Goal: Find specific page/section: Find specific page/section

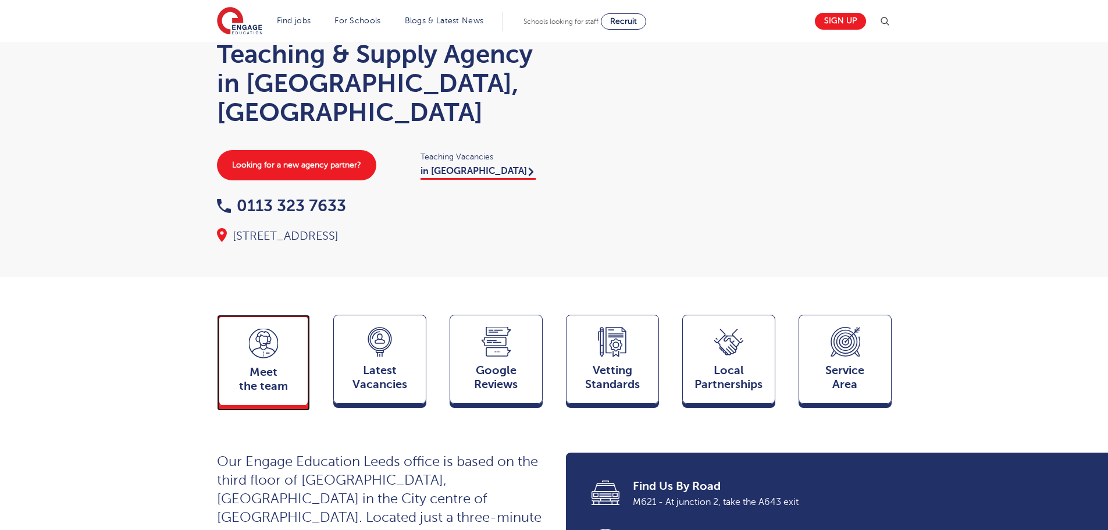
click at [240, 315] on div "Meet the team Team" at bounding box center [263, 360] width 93 height 91
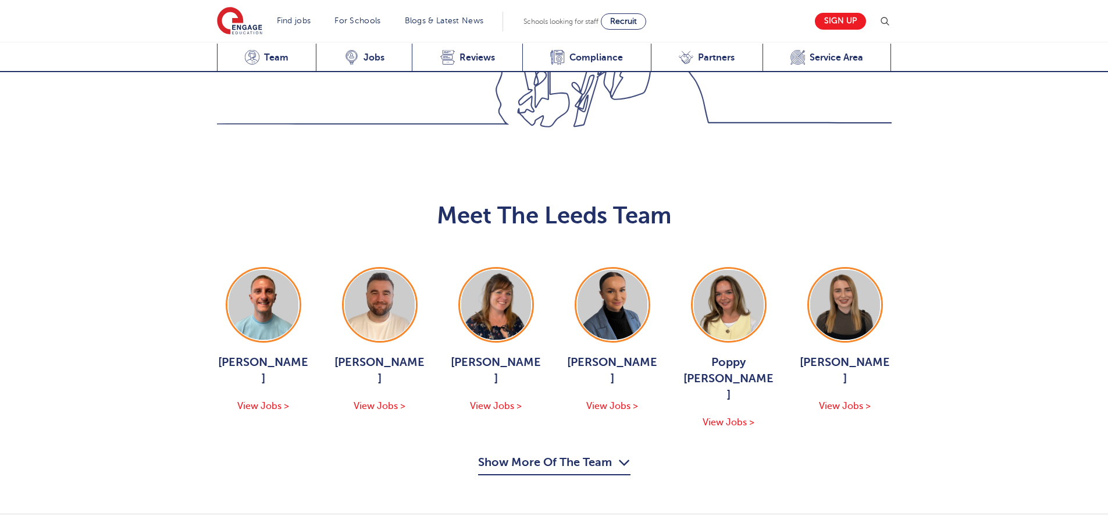
scroll to position [1270, 0]
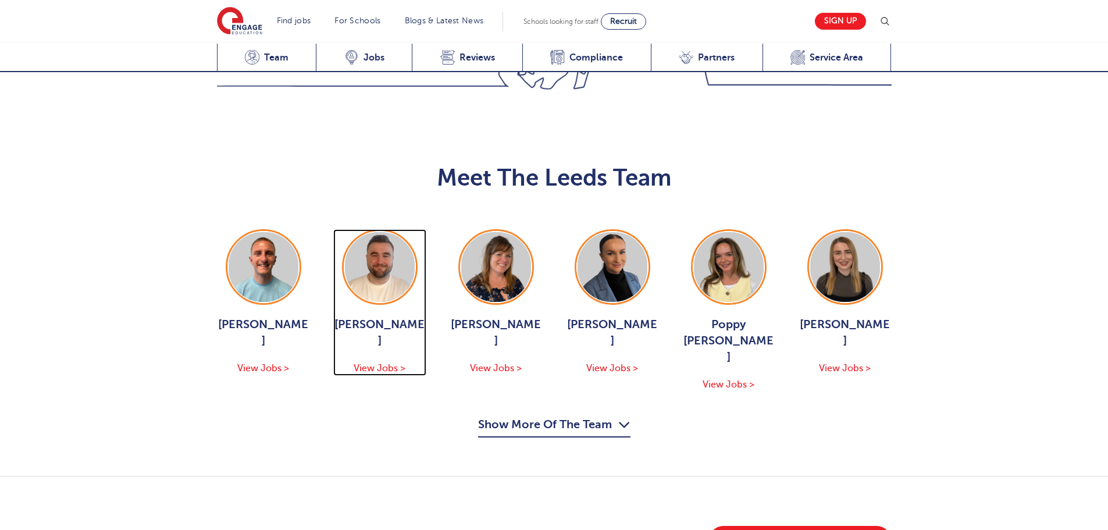
click at [374, 232] on img at bounding box center [380, 267] width 70 height 70
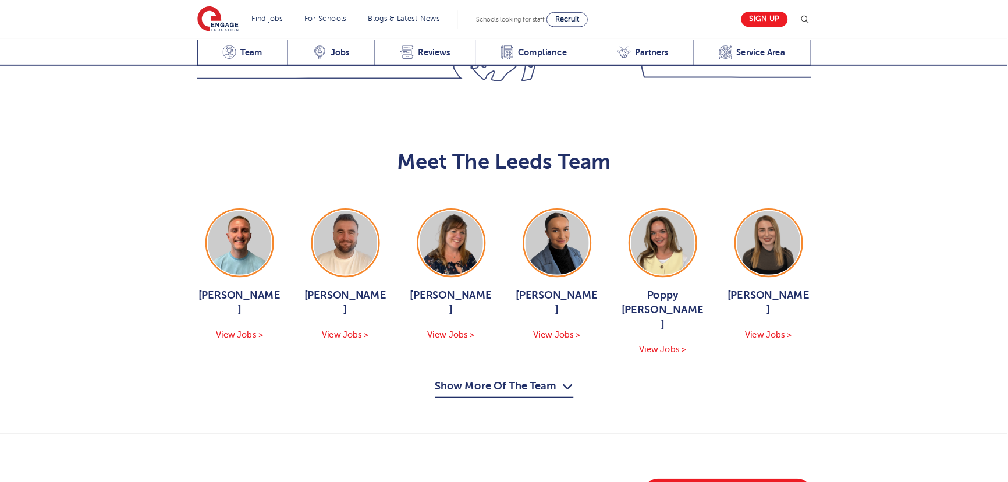
scroll to position [1270, 0]
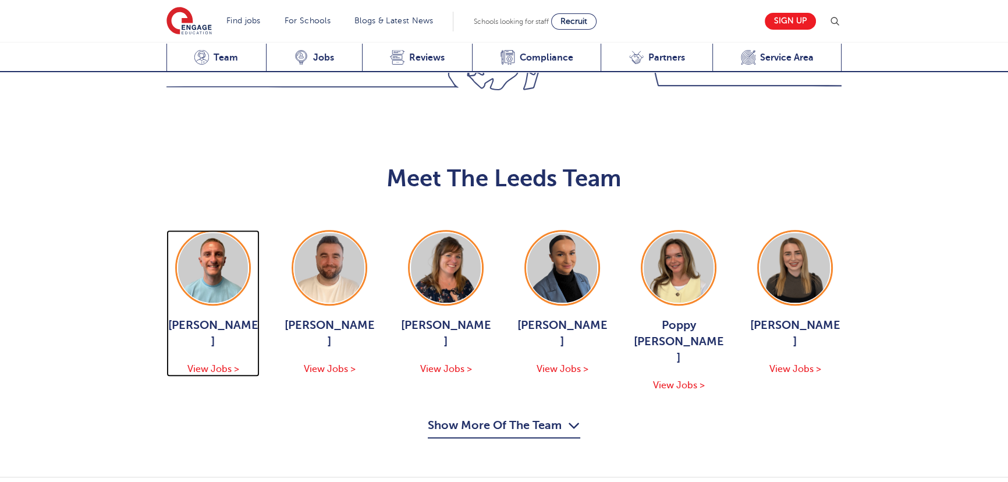
click at [202, 233] on img at bounding box center [213, 268] width 70 height 70
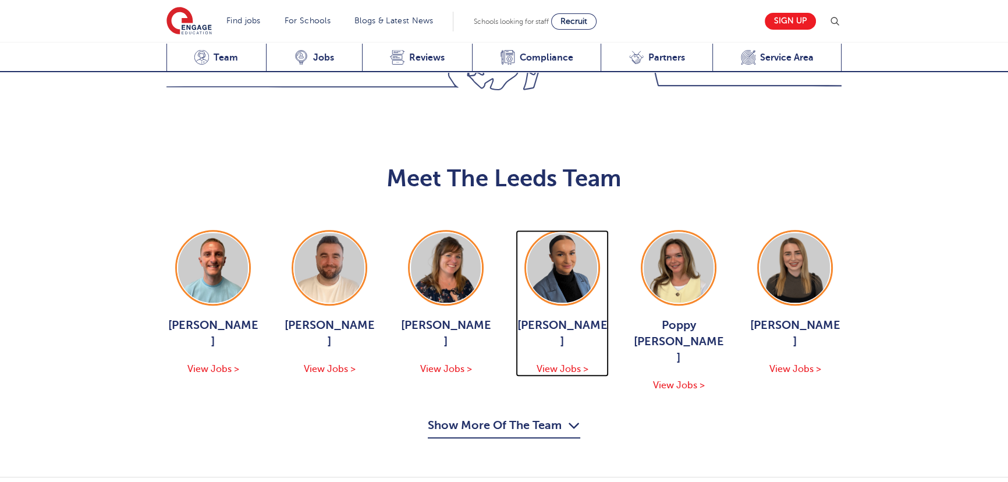
click at [561, 233] on img at bounding box center [562, 268] width 70 height 70
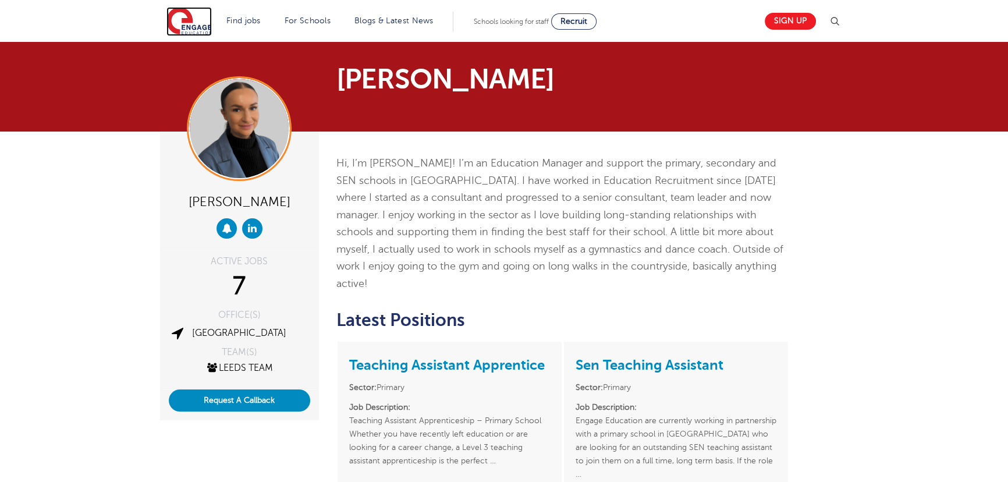
click at [180, 20] on img at bounding box center [188, 21] width 45 height 29
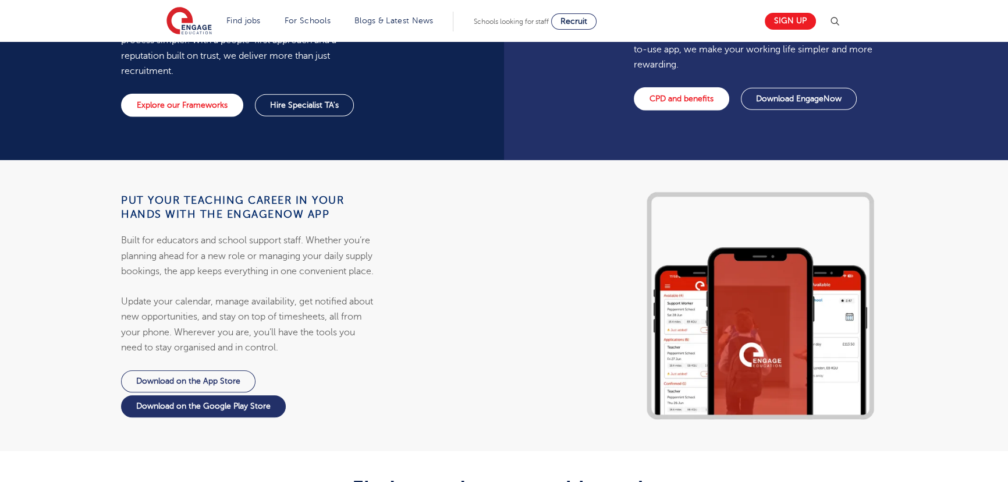
scroll to position [740, 0]
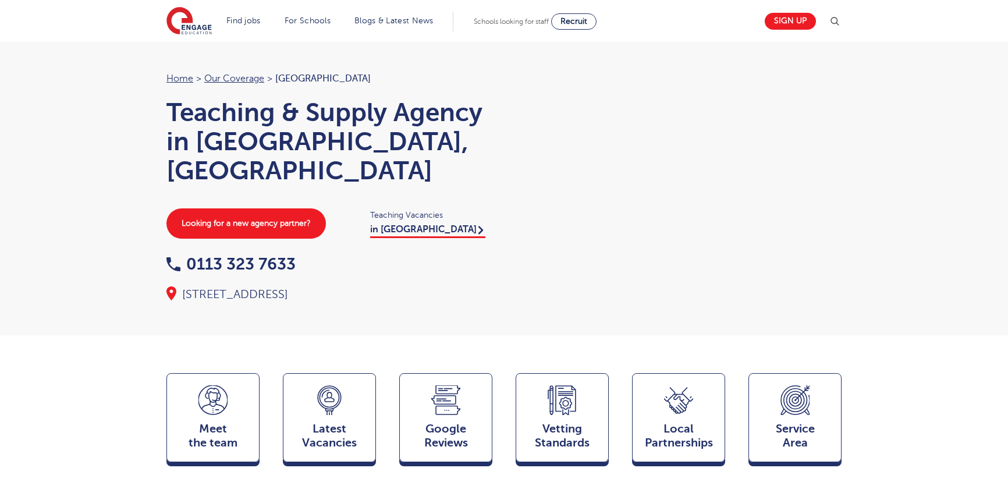
scroll to position [1270, 0]
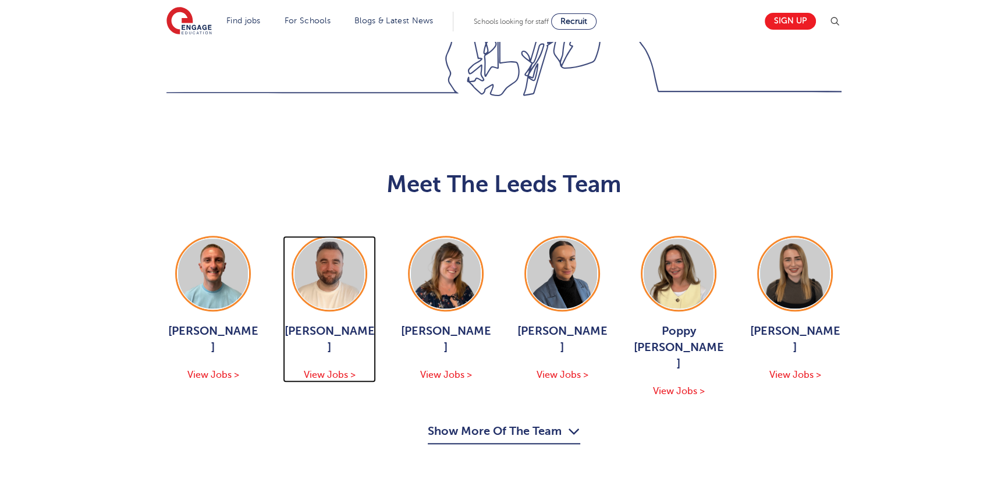
click at [326, 239] on img at bounding box center [329, 274] width 70 height 70
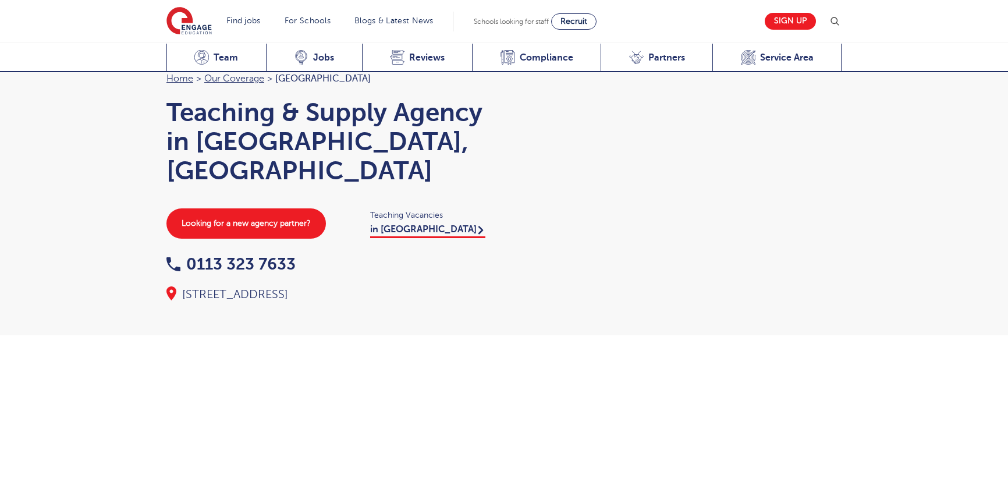
scroll to position [1270, 0]
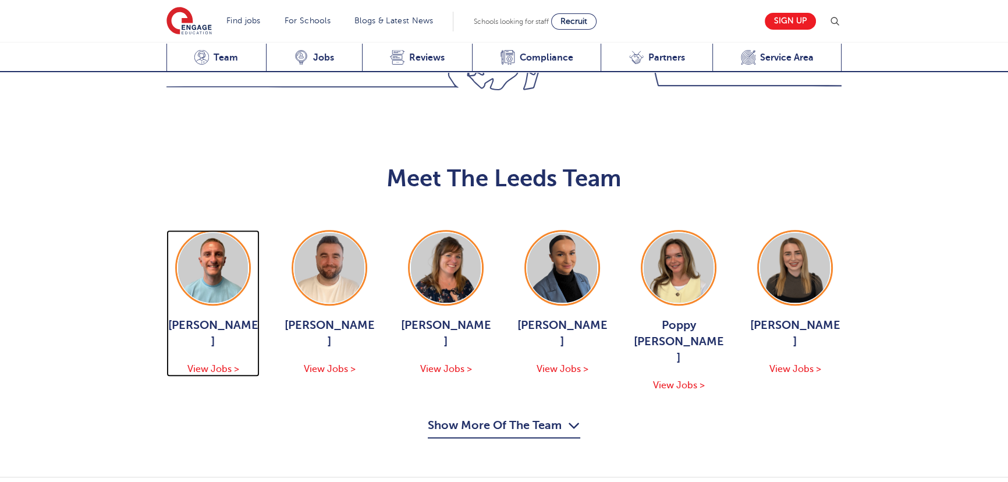
click at [215, 232] on div at bounding box center [213, 268] width 72 height 72
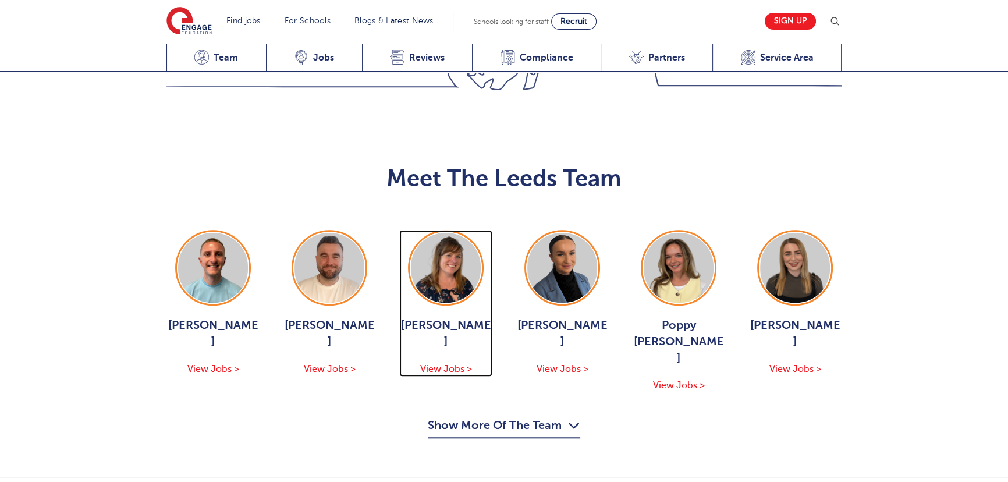
click at [454, 233] on img at bounding box center [446, 268] width 70 height 70
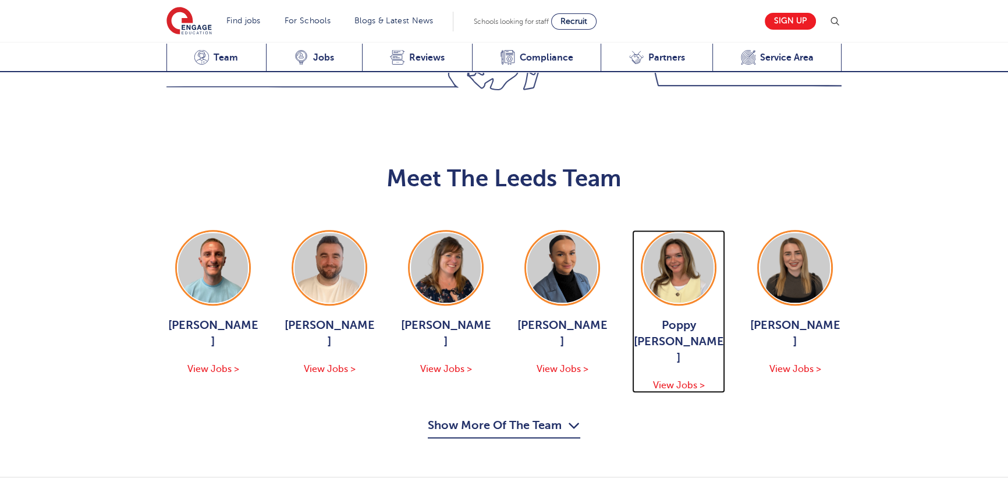
click at [665, 233] on img at bounding box center [678, 268] width 70 height 70
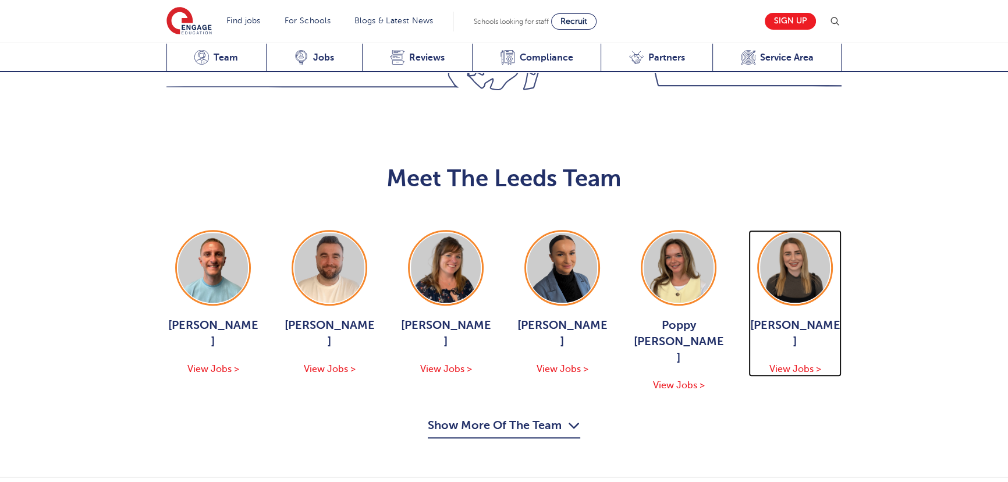
click at [802, 233] on img at bounding box center [795, 268] width 70 height 70
click at [509, 416] on button "Show More Of The Team" at bounding box center [504, 427] width 152 height 22
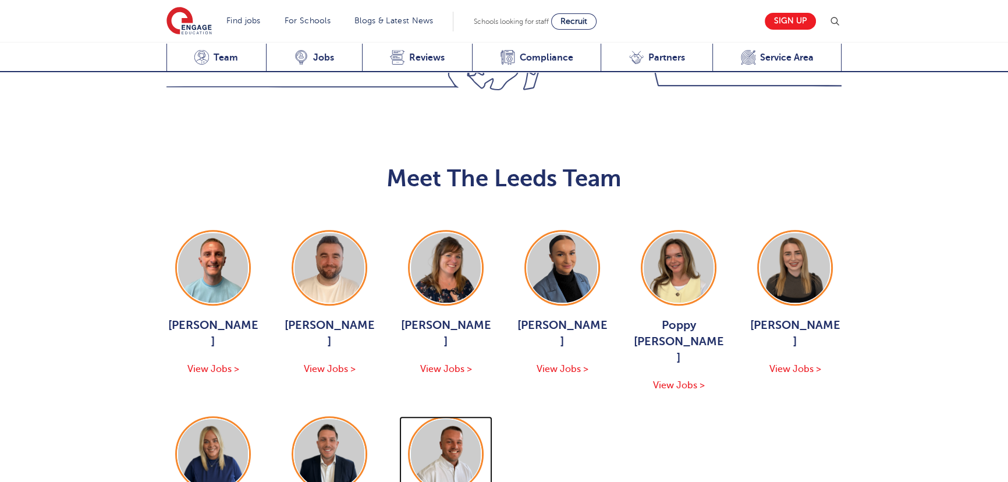
click at [476, 419] on img at bounding box center [446, 454] width 70 height 70
click at [313, 419] on img at bounding box center [329, 454] width 70 height 70
click at [186, 419] on img at bounding box center [213, 454] width 70 height 70
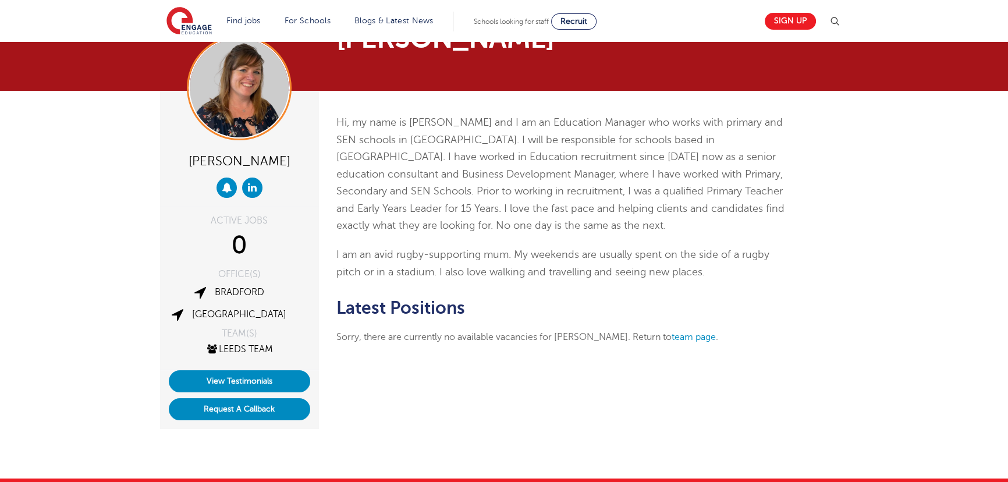
scroll to position [52, 0]
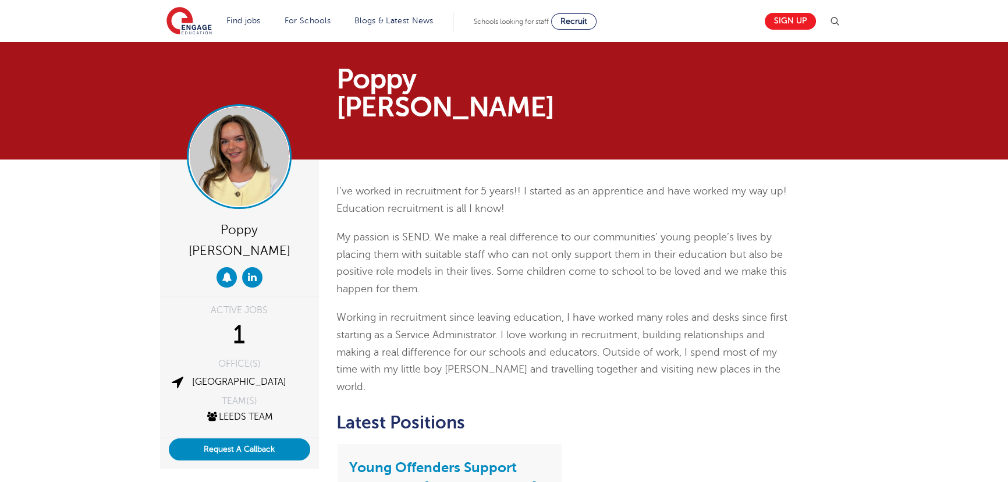
click at [266, 127] on img at bounding box center [239, 156] width 99 height 99
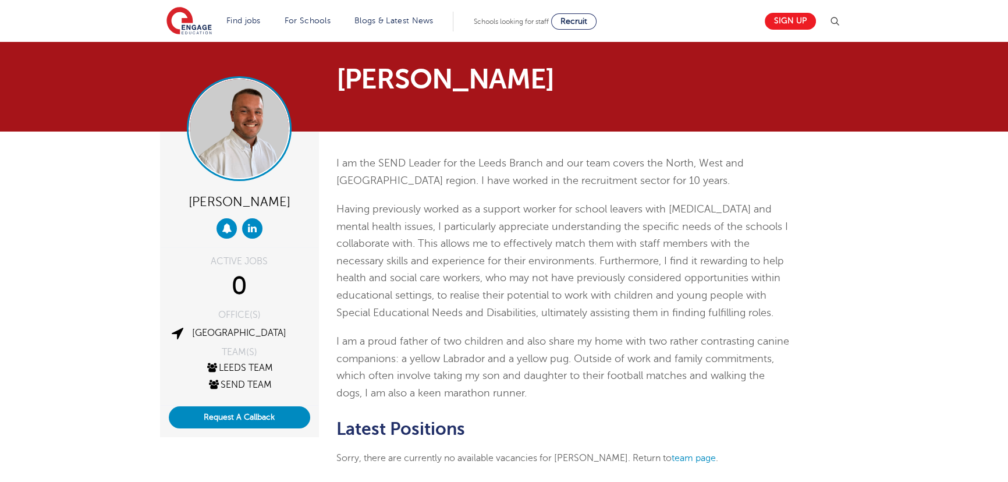
click at [229, 111] on img at bounding box center [239, 128] width 99 height 99
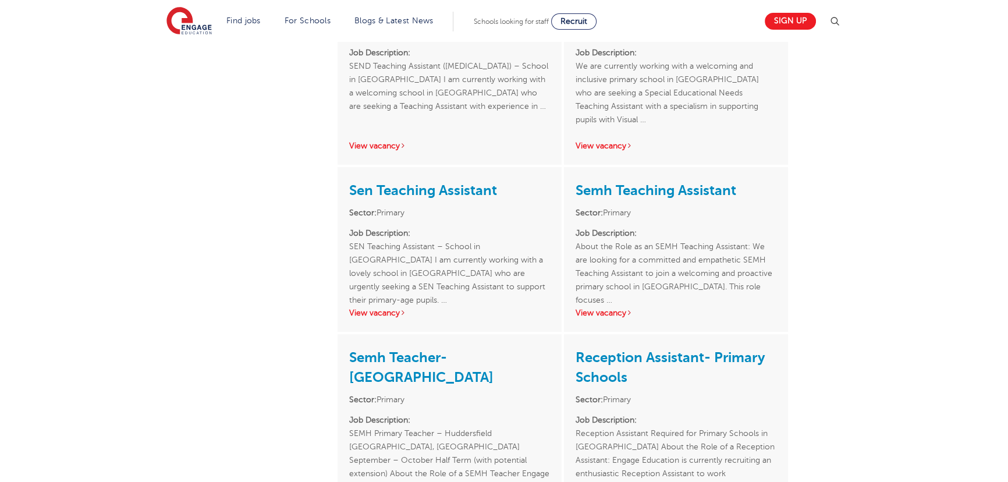
scroll to position [476, 0]
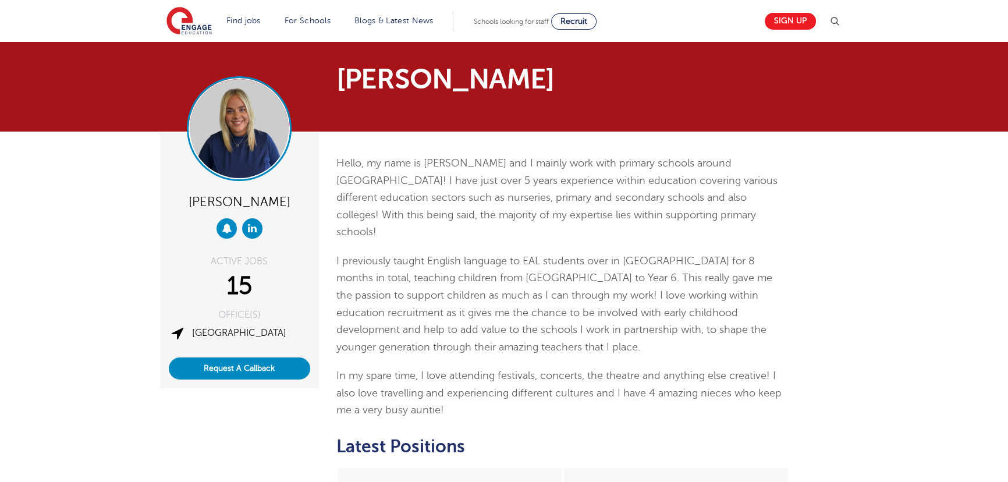
click at [234, 143] on img at bounding box center [239, 128] width 99 height 99
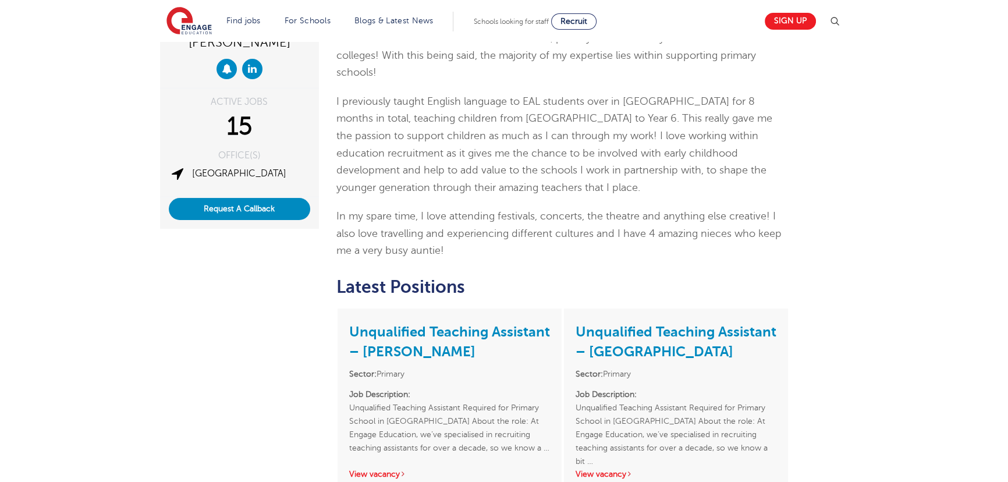
scroll to position [158, 0]
